Goal: Entertainment & Leisure: Consume media (video, audio)

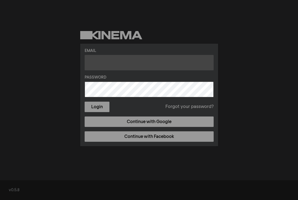
click at [142, 68] on input "text" at bounding box center [149, 62] width 129 height 15
type input "[EMAIL_ADDRESS][DOMAIN_NAME]"
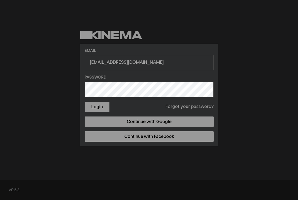
click at [85, 102] on button "Login" at bounding box center [97, 107] width 25 height 10
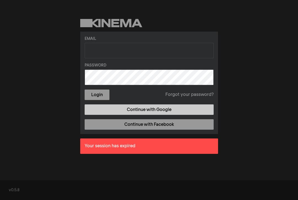
click at [149, 110] on link "Continue with Google" at bounding box center [149, 110] width 129 height 10
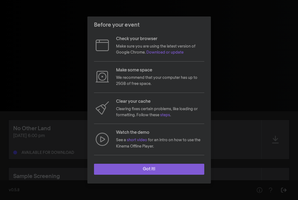
click at [133, 167] on button "Got it!" at bounding box center [149, 169] width 110 height 11
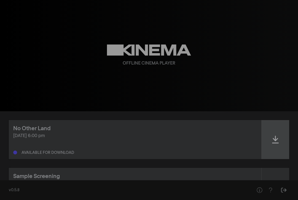
click at [276, 142] on icon at bounding box center [275, 139] width 7 height 9
click at [277, 140] on icon at bounding box center [275, 139] width 7 height 9
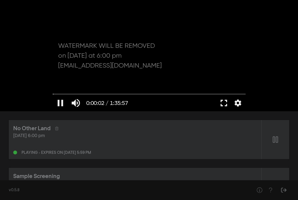
click at [222, 102] on button "fullscreen" at bounding box center [223, 103] width 15 height 17
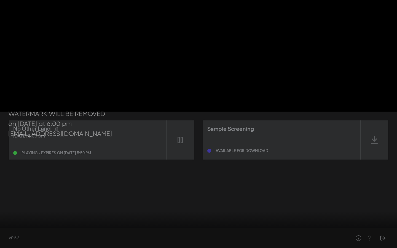
click at [35, 200] on div at bounding box center [198, 124] width 397 height 248
click at [34, 200] on input "Seek" at bounding box center [198, 230] width 391 height 3
click at [9, 200] on button "play_arrow" at bounding box center [10, 239] width 15 height 17
click at [297, 200] on button "settings" at bounding box center [386, 239] width 13 height 17
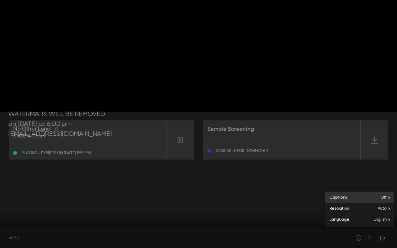
click at [297, 194] on label "Captions Off" at bounding box center [359, 197] width 69 height 11
click at [297, 195] on button "English" at bounding box center [359, 196] width 69 height 8
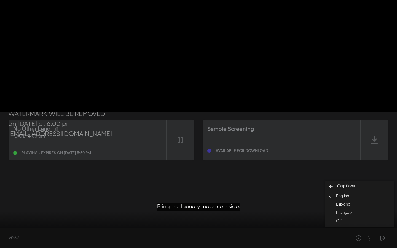
click at [297, 143] on div at bounding box center [198, 124] width 397 height 248
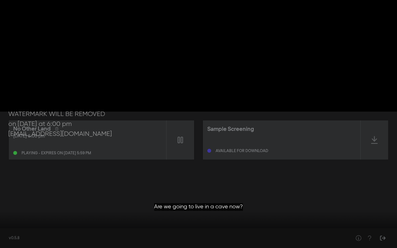
type input "462.321684"
